Goal: Task Accomplishment & Management: Manage account settings

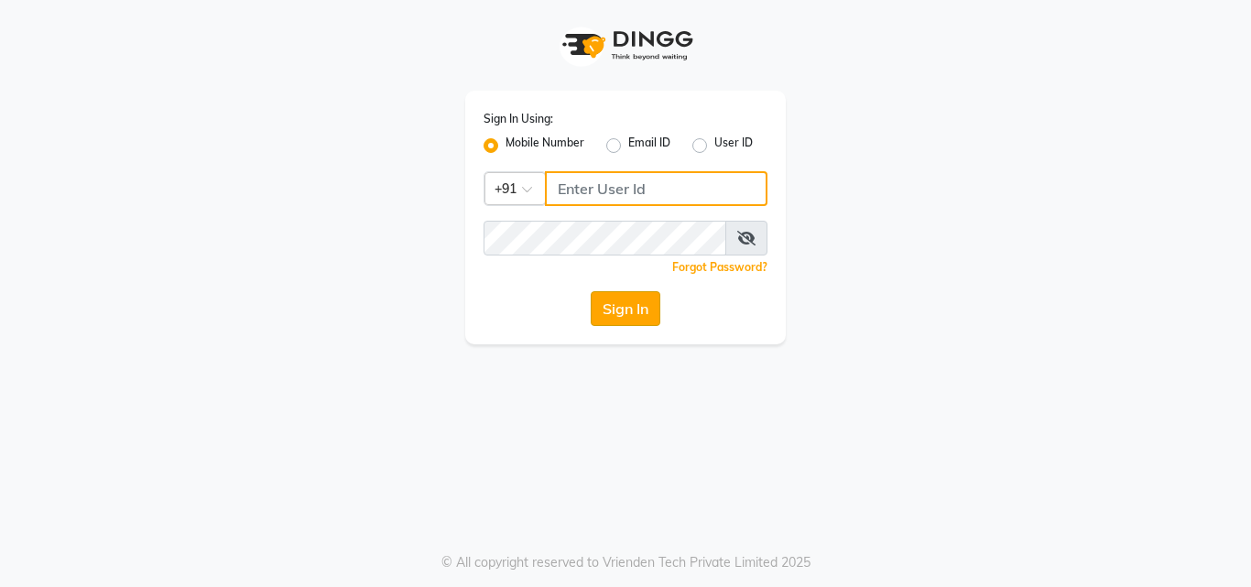
type input "8105474348"
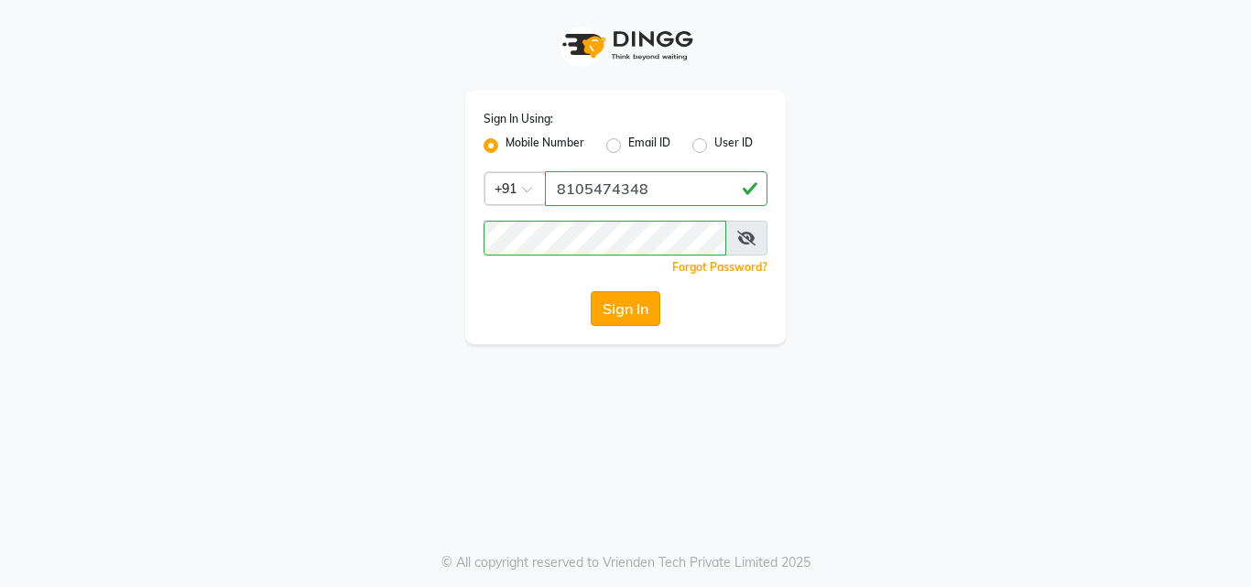
click at [651, 296] on button "Sign In" at bounding box center [626, 308] width 70 height 35
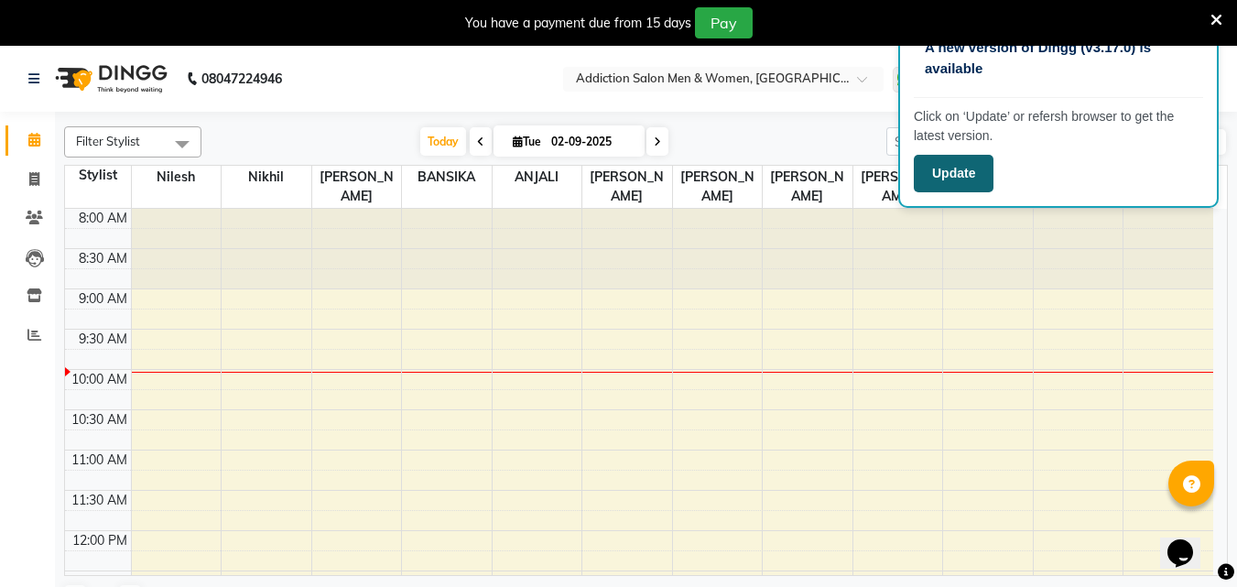
click at [943, 172] on button "Update" at bounding box center [954, 174] width 80 height 38
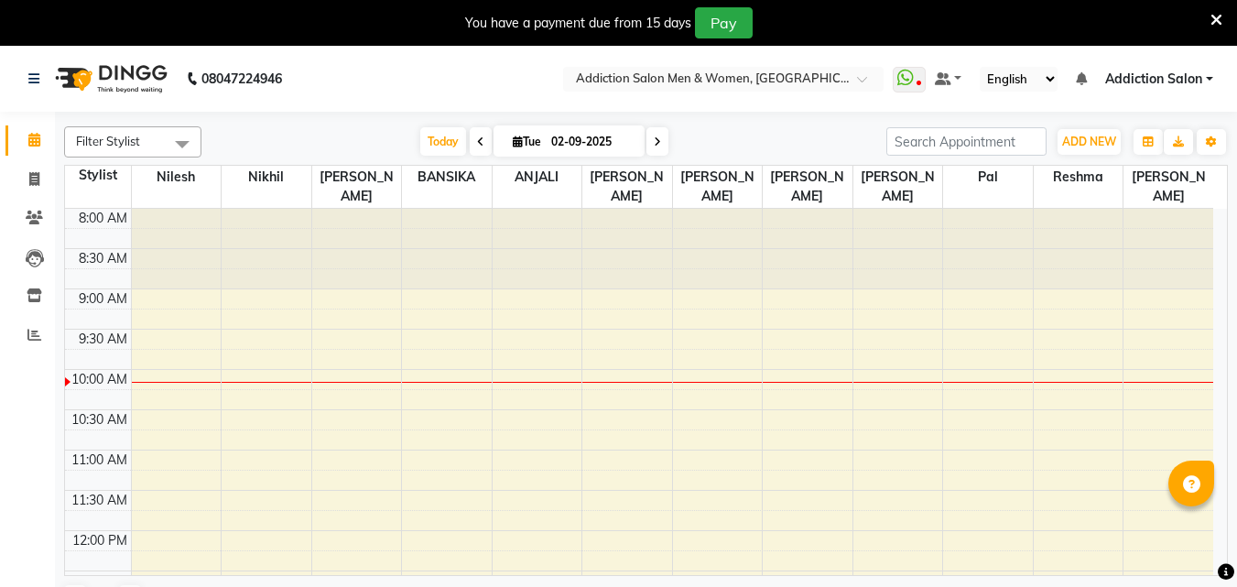
drag, startPoint x: 819, startPoint y: 131, endPoint x: 1208, endPoint y: 79, distance: 391.7
click at [1208, 79] on link "Addiction Salon" at bounding box center [1159, 79] width 108 height 19
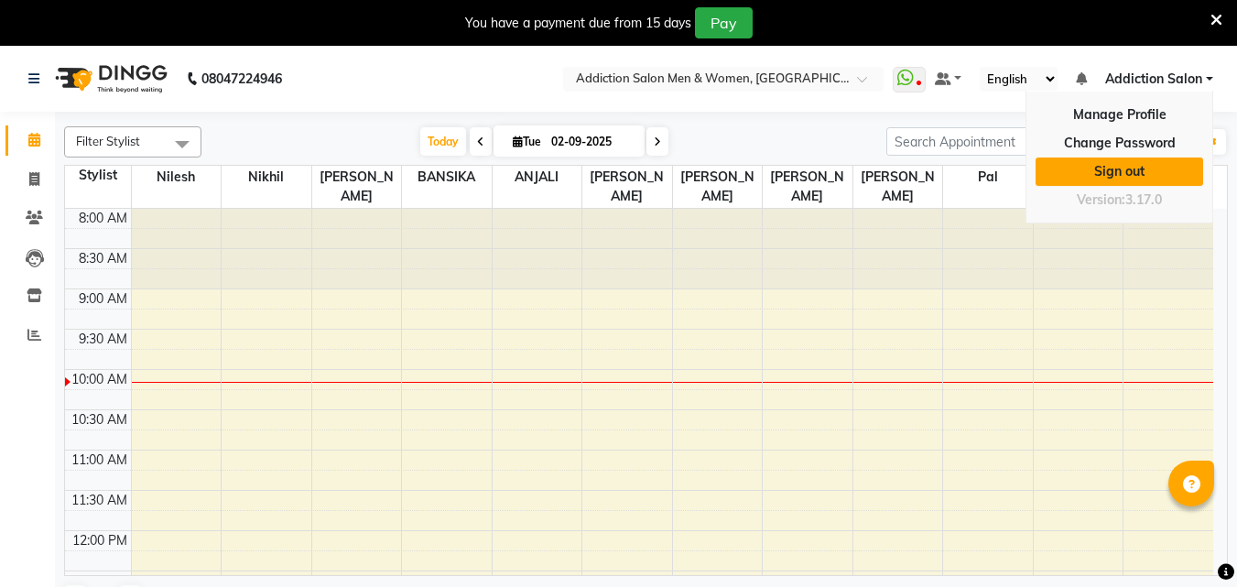
click at [1171, 184] on link "Sign out" at bounding box center [1119, 171] width 168 height 28
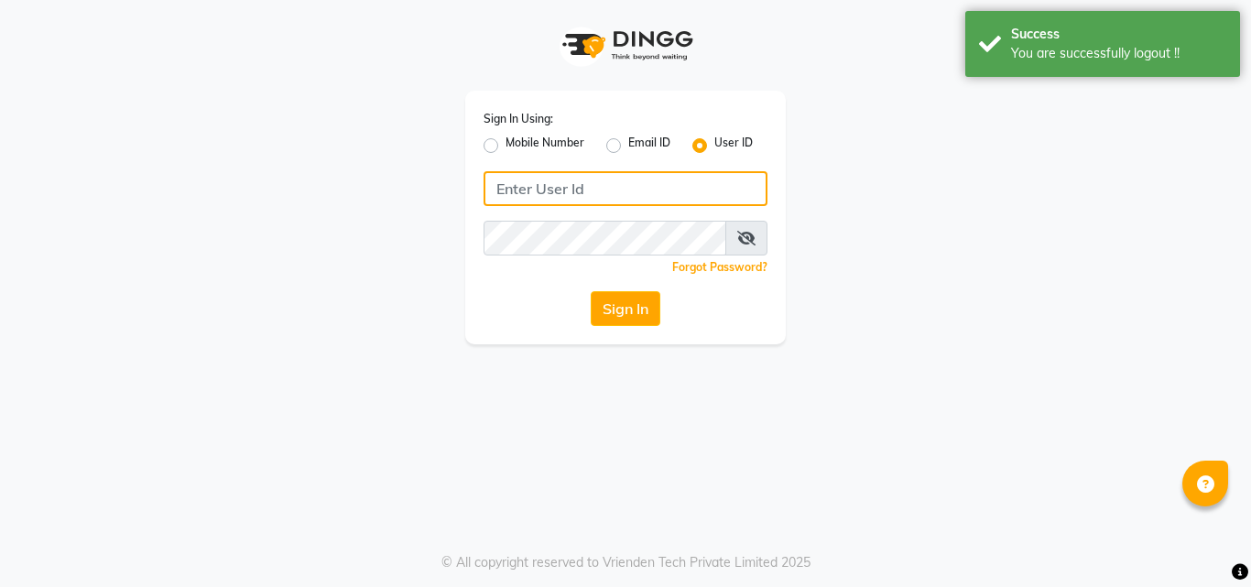
type input "8105474348"
drag, startPoint x: 683, startPoint y: 178, endPoint x: 689, endPoint y: 159, distance: 19.4
click at [683, 178] on input "8105474348" at bounding box center [625, 188] width 284 height 35
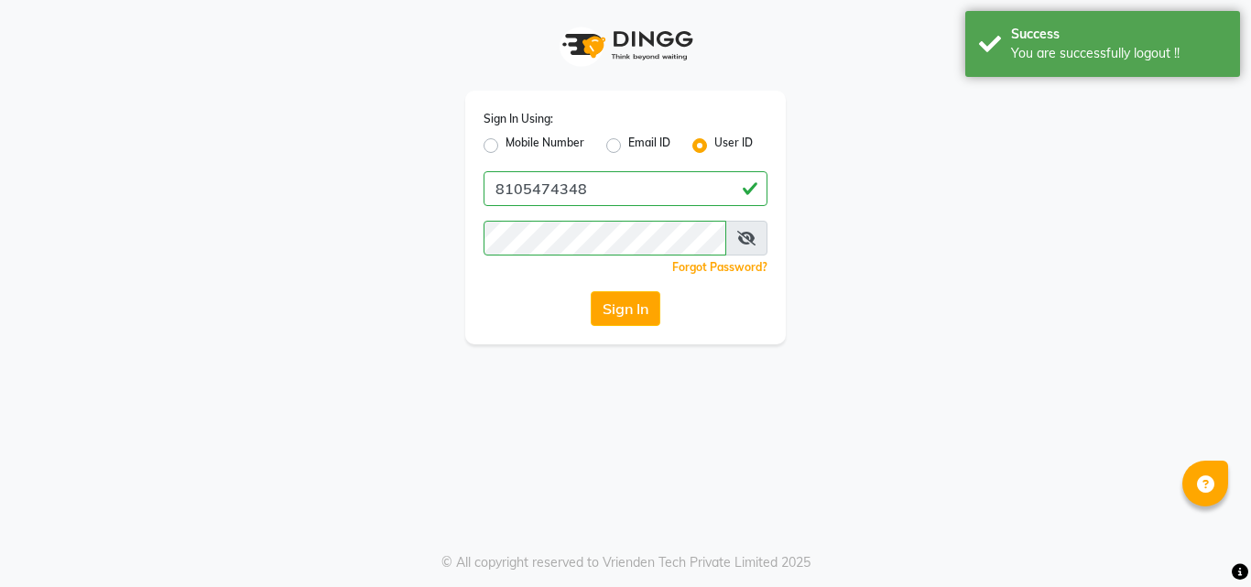
click at [714, 149] on label "User ID" at bounding box center [733, 146] width 38 height 22
click at [714, 146] on input "User ID" at bounding box center [720, 141] width 12 height 12
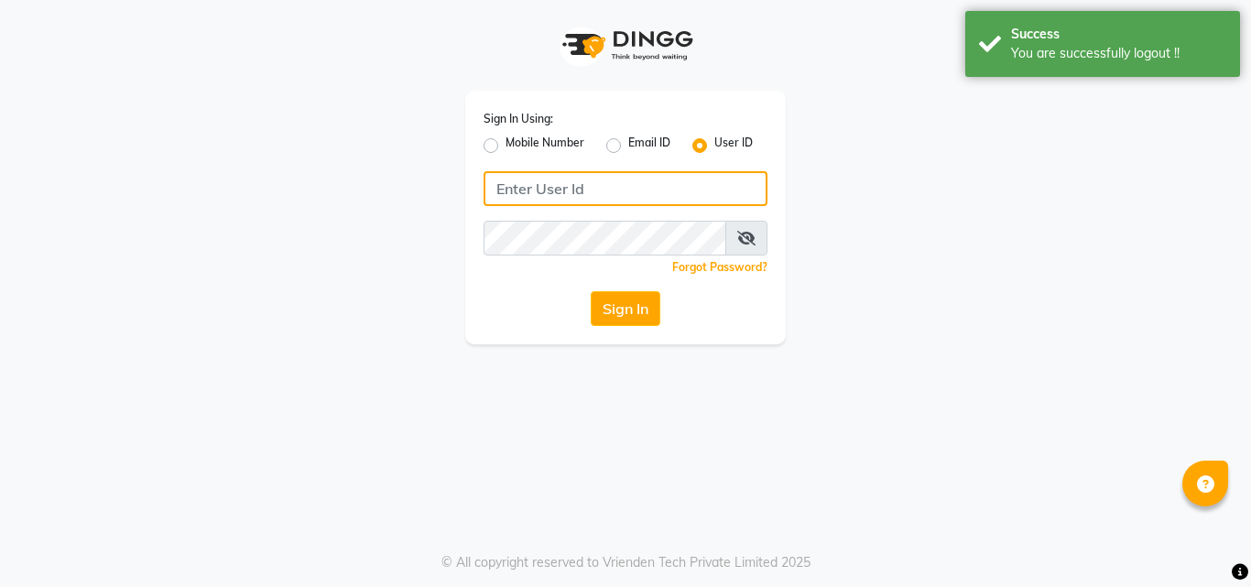
click at [688, 178] on input "Username" at bounding box center [625, 188] width 284 height 35
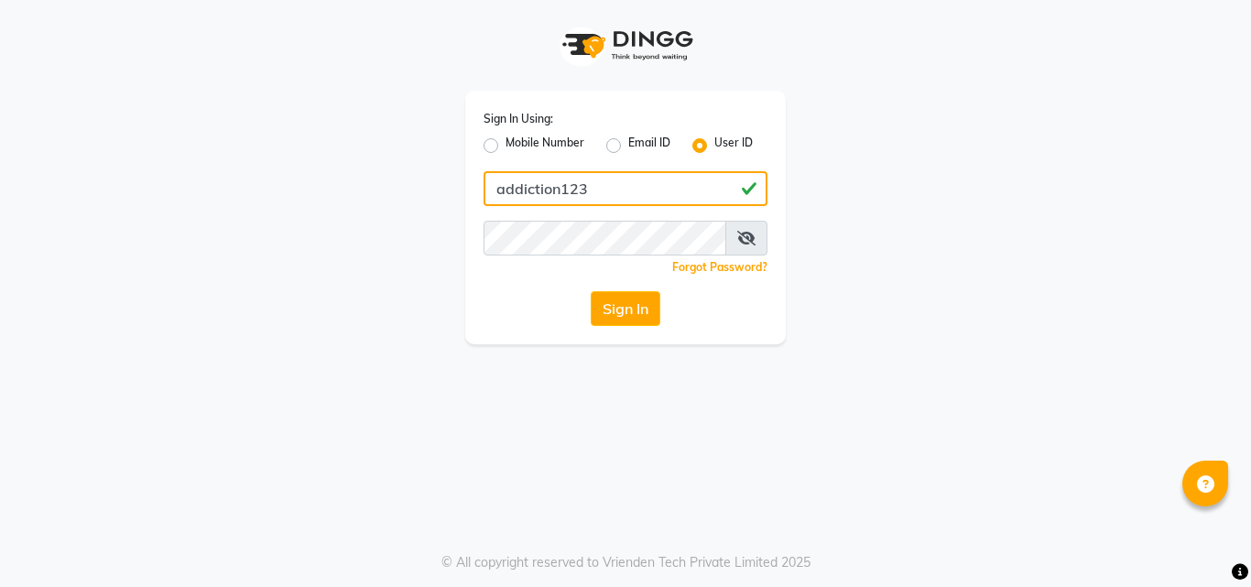
type input "addiction123"
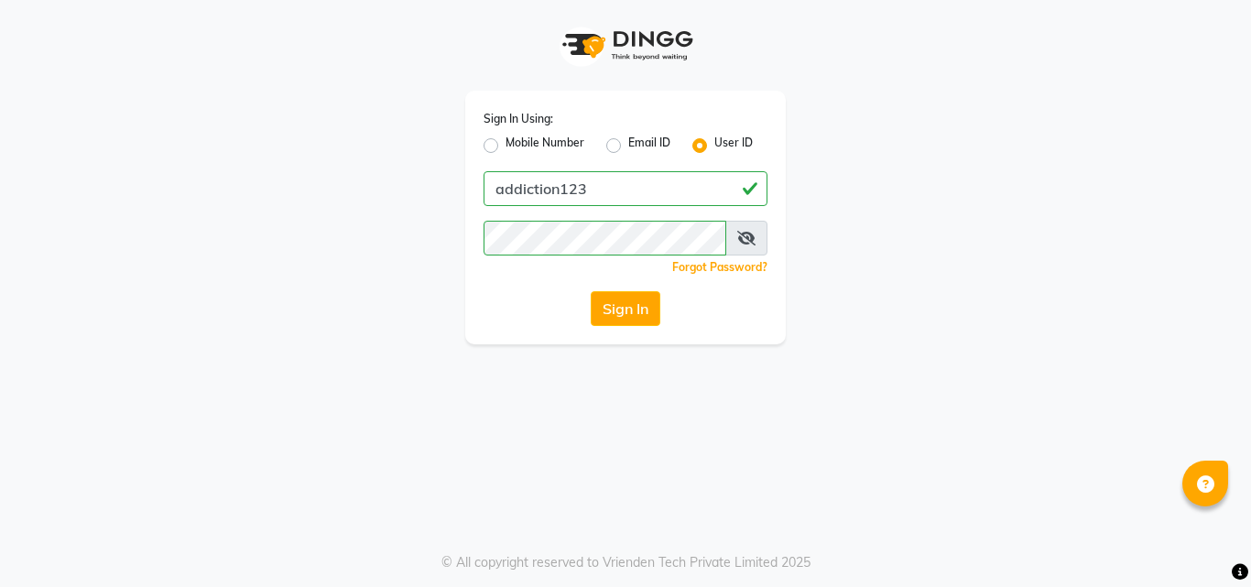
click at [1031, 179] on div "Sign In Using: Mobile Number Email ID User ID addiction123 Remember me Forgot P…" at bounding box center [625, 172] width 1044 height 344
click at [618, 304] on button "Sign In" at bounding box center [626, 308] width 70 height 35
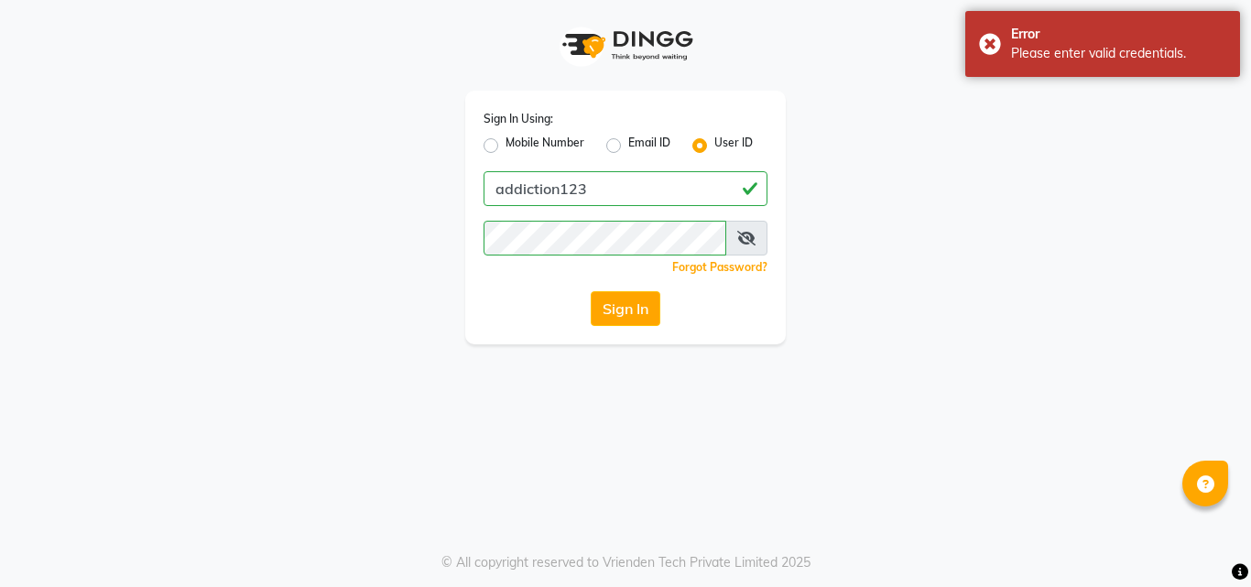
click at [741, 235] on icon at bounding box center [746, 238] width 18 height 15
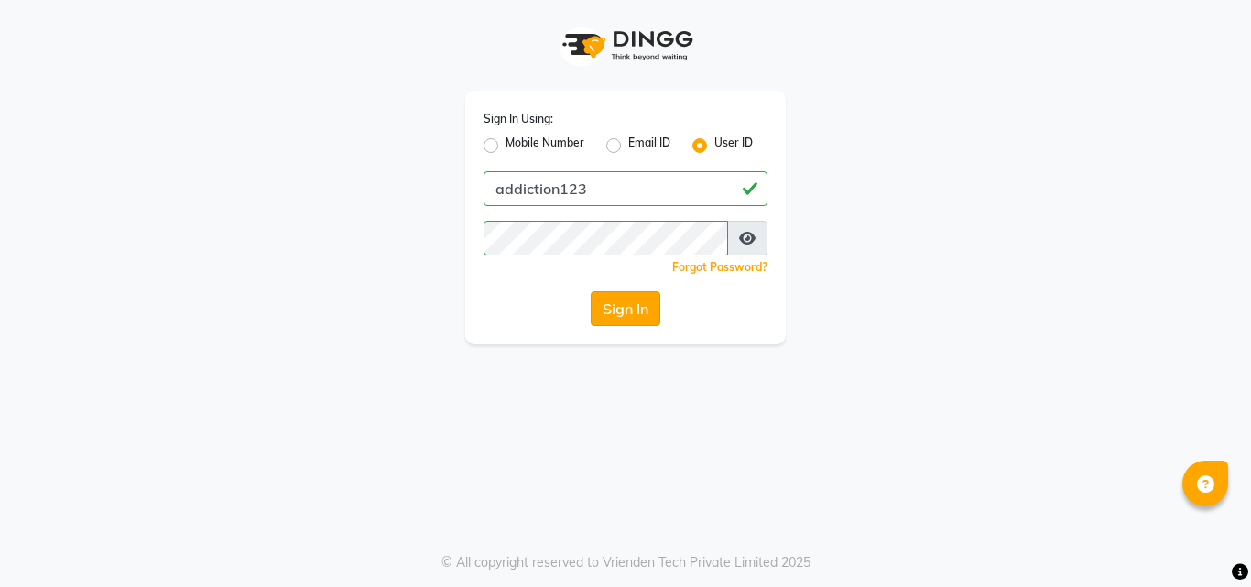
click at [634, 315] on button "Sign In" at bounding box center [626, 308] width 70 height 35
